Goal: Task Accomplishment & Management: Manage account settings

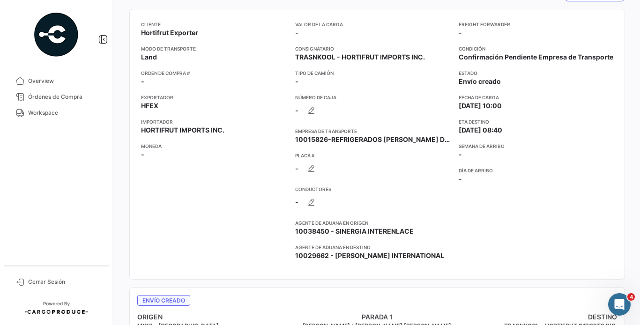
scroll to position [140, 0]
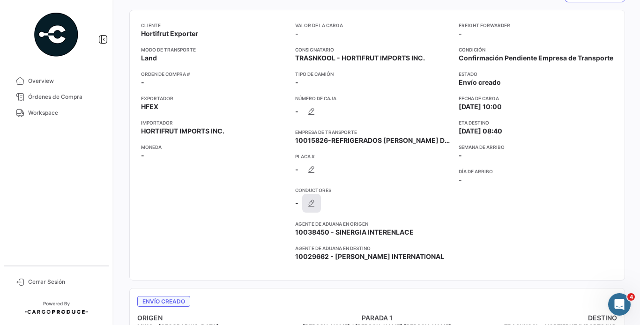
click at [321, 199] on button "button" at bounding box center [311, 203] width 19 height 19
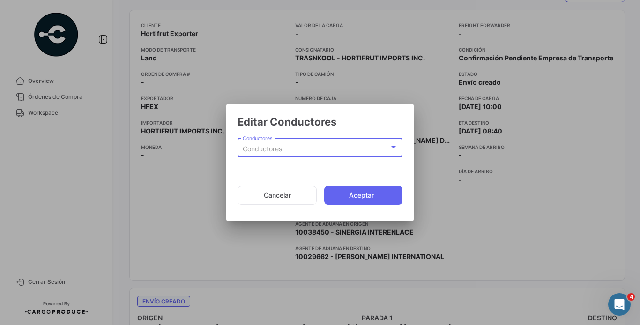
click at [319, 152] on div "Conductores" at bounding box center [316, 149] width 147 height 8
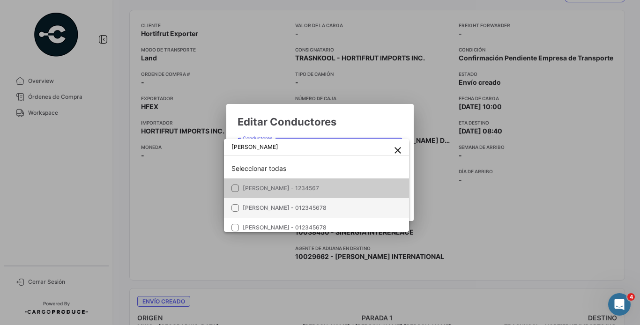
type input "[PERSON_NAME]"
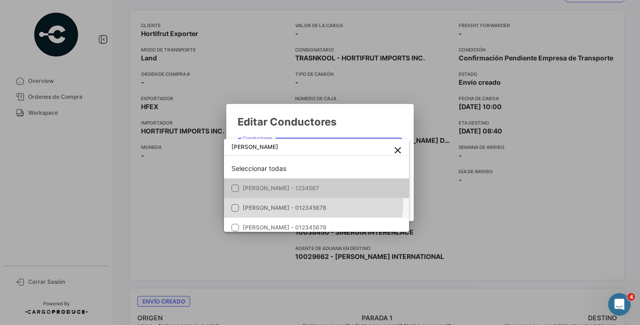
click at [299, 202] on mat-option "[PERSON_NAME] - 012345678" at bounding box center [316, 208] width 185 height 20
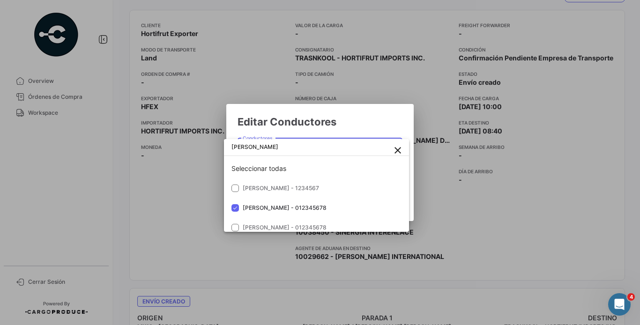
click at [369, 119] on div at bounding box center [320, 162] width 640 height 325
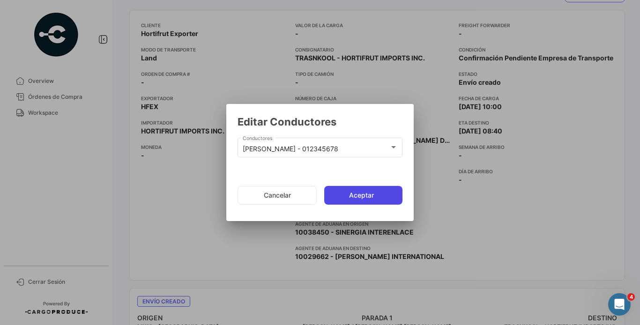
click at [377, 194] on button "Aceptar" at bounding box center [363, 195] width 78 height 19
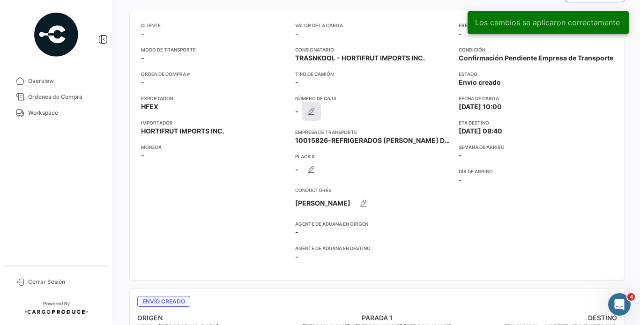
click at [314, 115] on icon "button" at bounding box center [311, 111] width 9 height 9
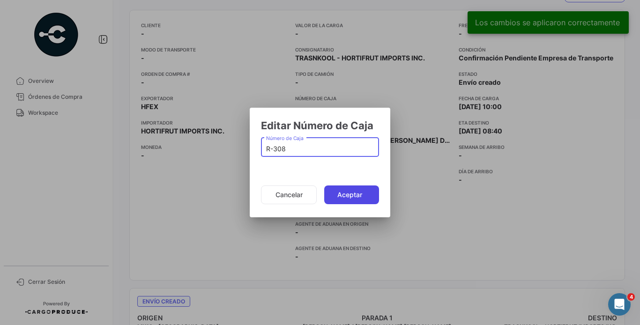
type input "R-308"
click at [344, 191] on button "Aceptar" at bounding box center [351, 195] width 55 height 19
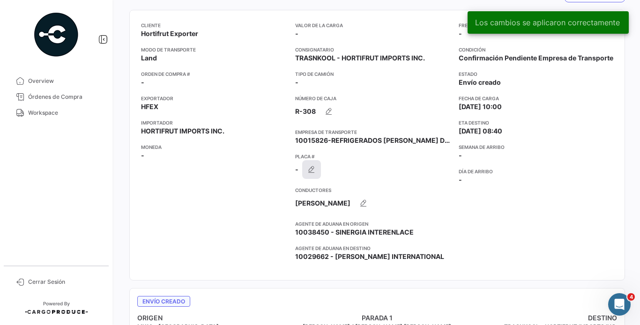
click at [316, 165] on icon "button" at bounding box center [311, 169] width 9 height 9
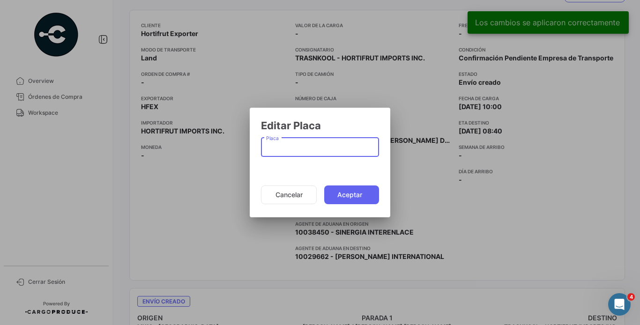
paste input "21UVBC"
type input "21UVBC"
click at [354, 190] on button "Aceptar" at bounding box center [351, 195] width 55 height 19
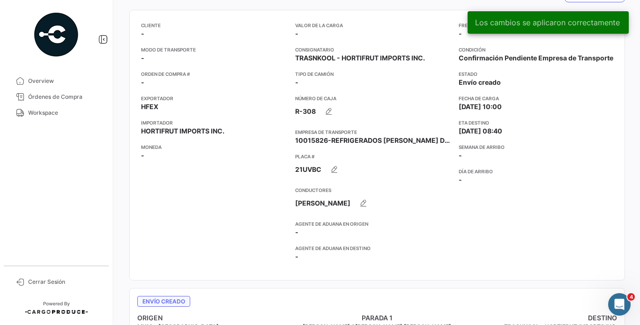
click at [242, 213] on div "Cliente - Modo de Transporte - Orden de Compra # - Exportador HFEX Importador H…" at bounding box center [214, 145] width 147 height 247
